Goal: Task Accomplishment & Management: Manage account settings

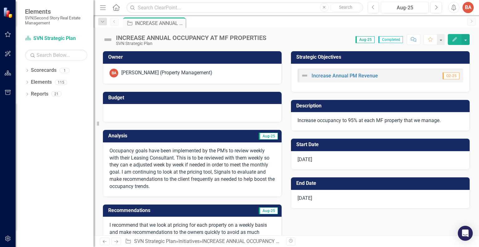
checkbox input "true"
click at [117, 8] on icon "Home" at bounding box center [116, 7] width 8 height 7
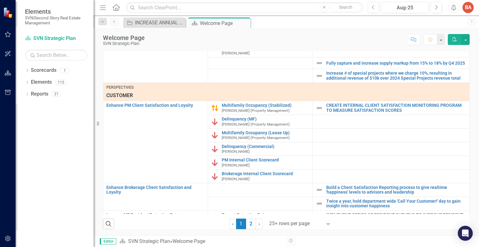
scroll to position [329, 0]
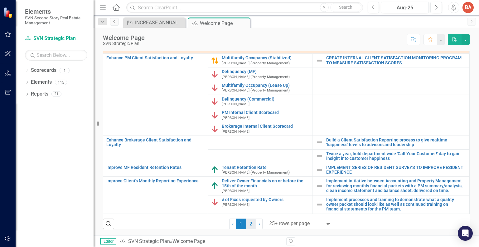
click at [248, 225] on link "2" at bounding box center [251, 223] width 10 height 11
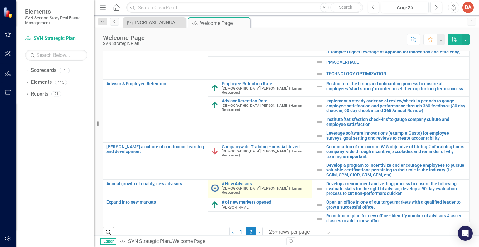
scroll to position [194, 0]
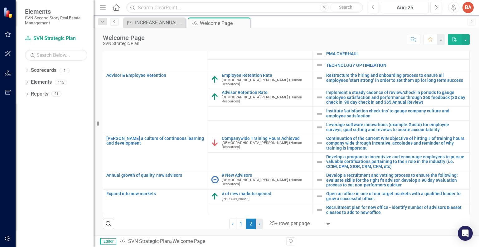
click at [258, 224] on span "›" at bounding box center [259, 223] width 2 height 6
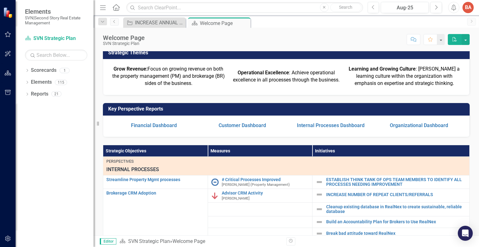
scroll to position [70, 0]
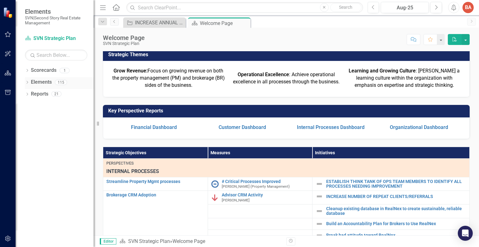
click at [43, 82] on link "Elements" at bounding box center [41, 82] width 21 height 7
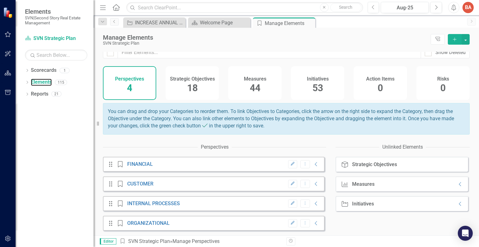
scroll to position [9, 0]
click at [316, 83] on span "53" at bounding box center [317, 87] width 11 height 11
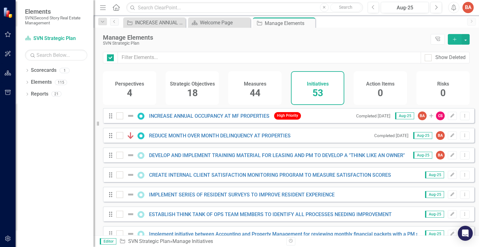
checkbox input "false"
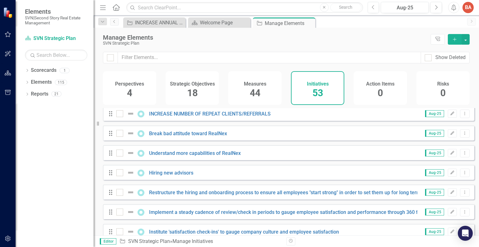
scroll to position [451, 0]
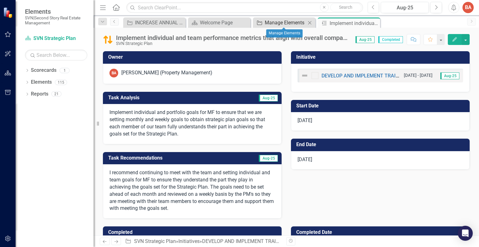
click at [278, 21] on div "Manage Elements" at bounding box center [285, 23] width 41 height 8
